Goal: Find contact information

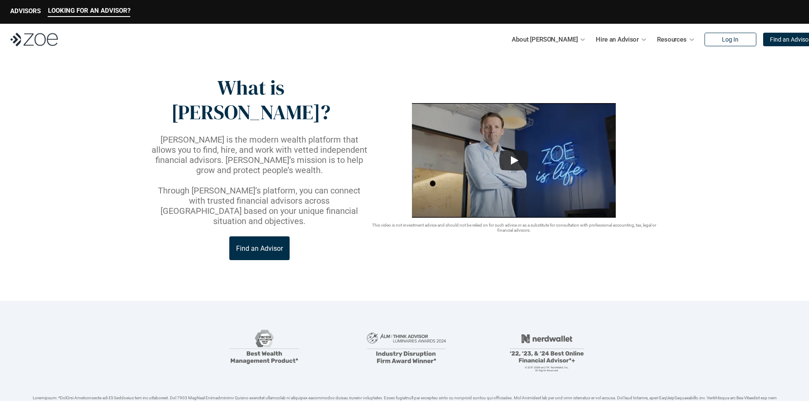
click at [259, 236] on link "Find an Advisor" at bounding box center [259, 248] width 60 height 24
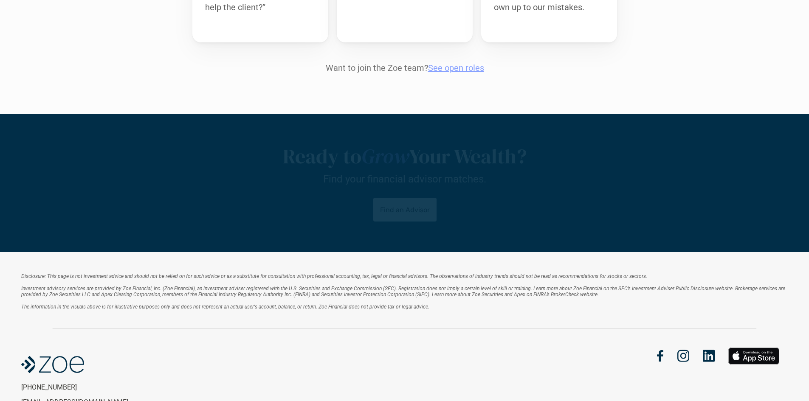
scroll to position [1041, 0]
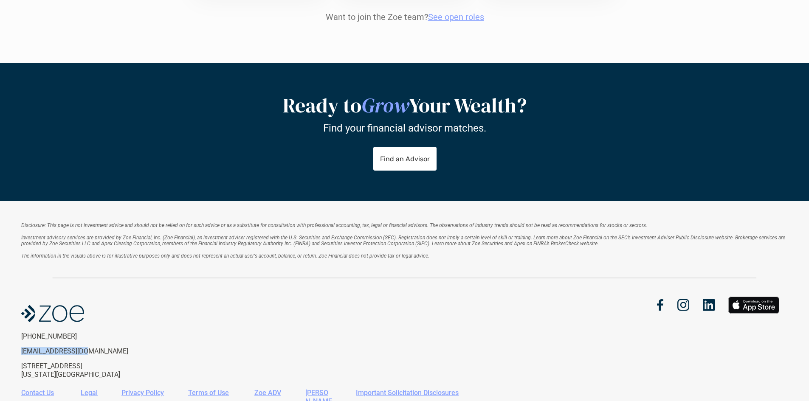
drag, startPoint x: 89, startPoint y: 306, endPoint x: 21, endPoint y: 310, distance: 68.5
click at [21, 310] on div "Disclosure: This page is not investment advice and should not be relied on for …" at bounding box center [404, 323] width 809 height 245
copy p "[EMAIL_ADDRESS][DOMAIN_NAME]"
